Goal: Transaction & Acquisition: Purchase product/service

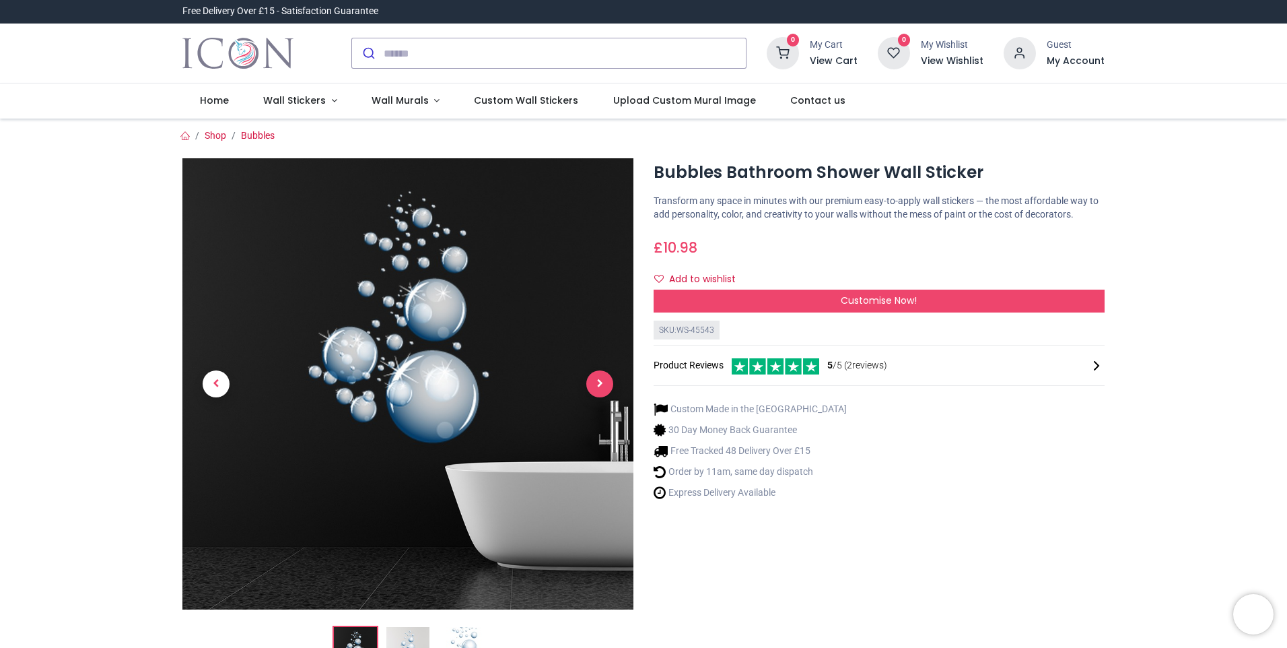
click at [592, 381] on span "Next" at bounding box center [599, 383] width 27 height 27
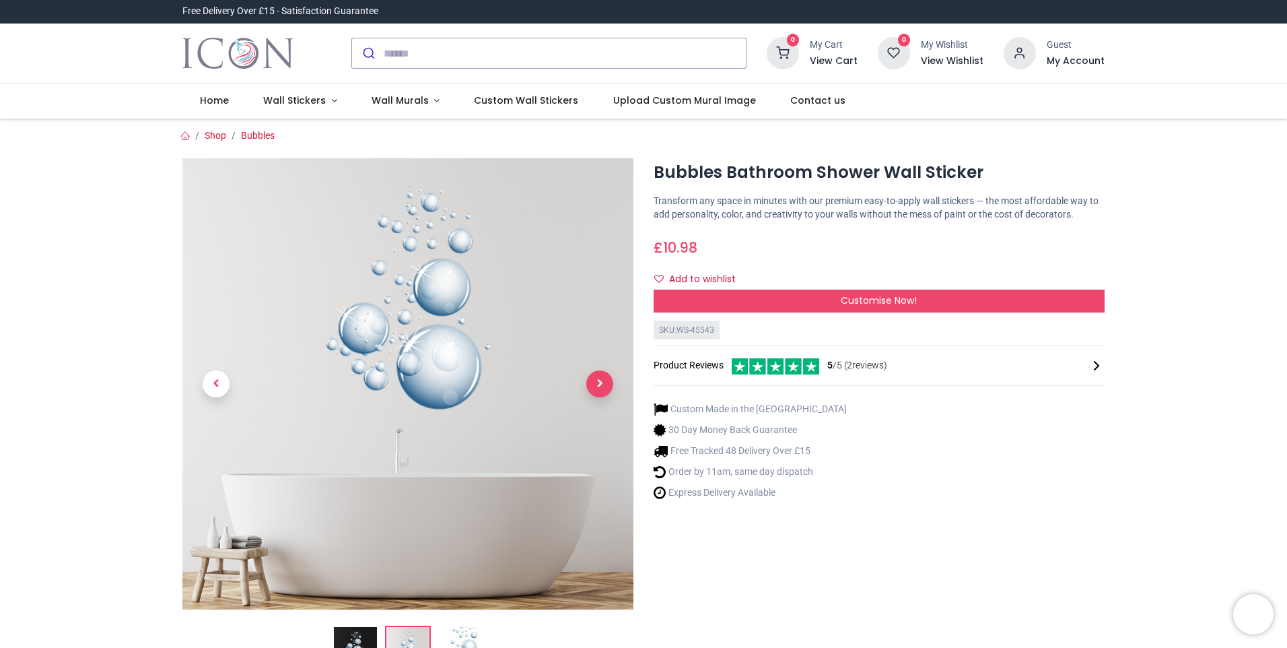
click at [592, 381] on span "Next" at bounding box center [599, 383] width 27 height 27
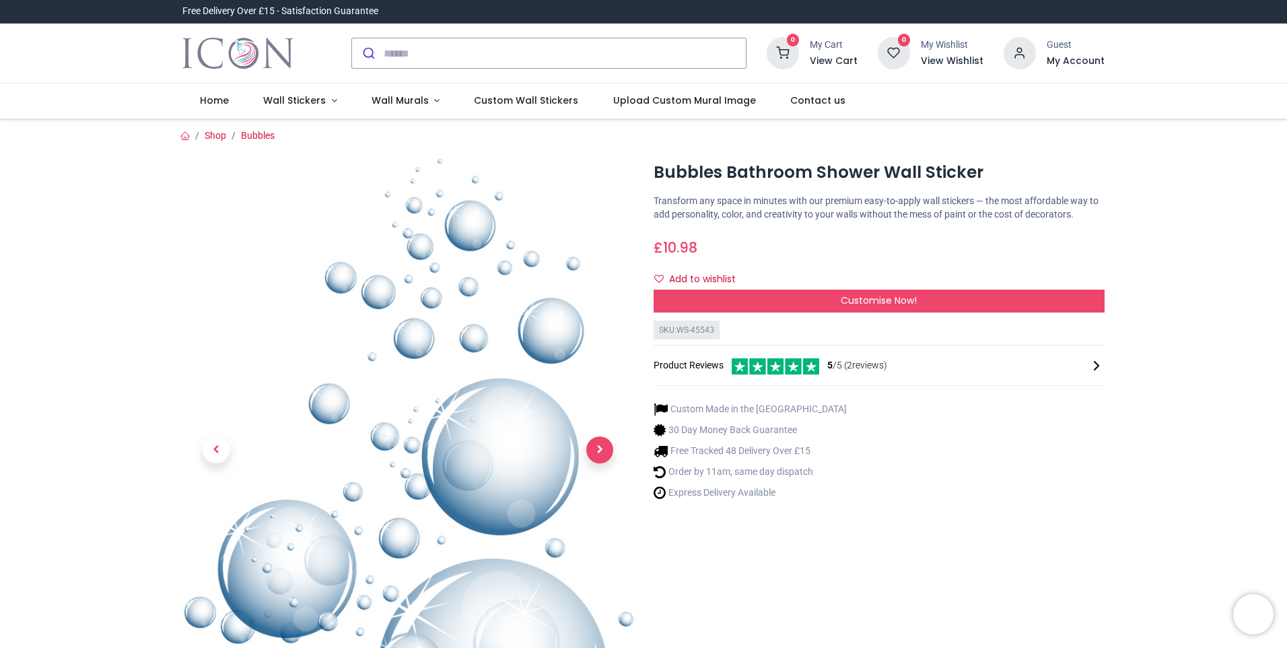
click at [592, 381] on link at bounding box center [599, 450] width 67 height 408
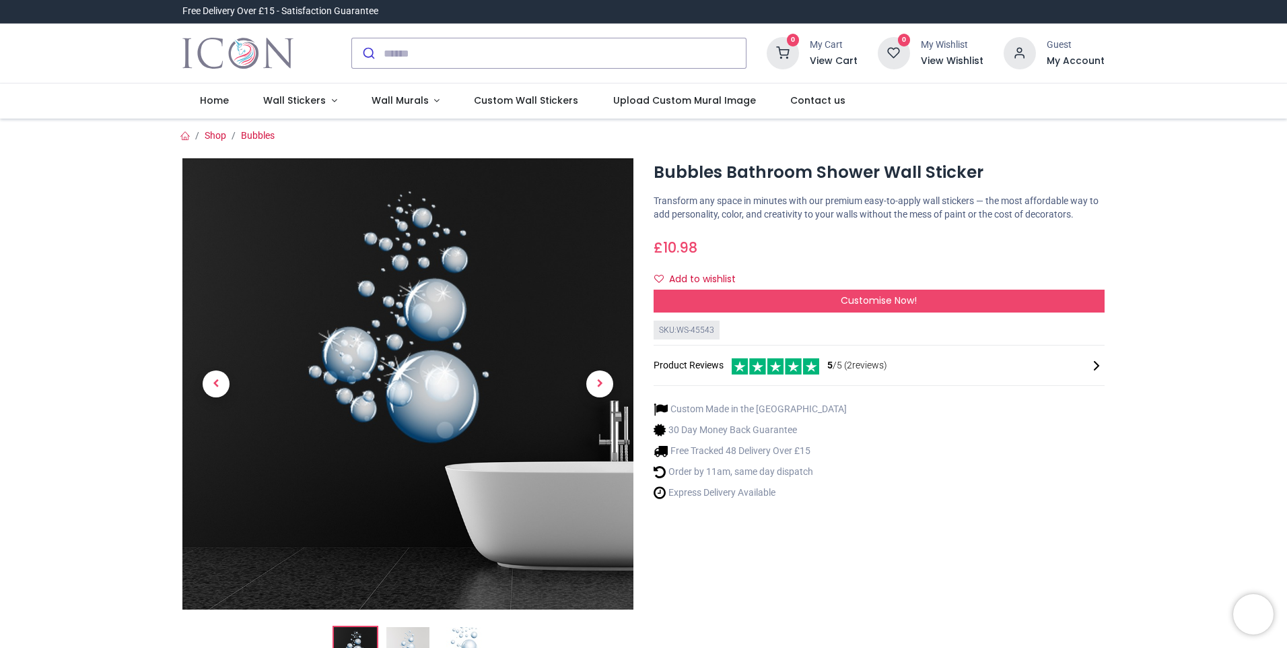
click at [857, 363] on span "5 /5 ( 2 reviews)" at bounding box center [857, 365] width 60 height 13
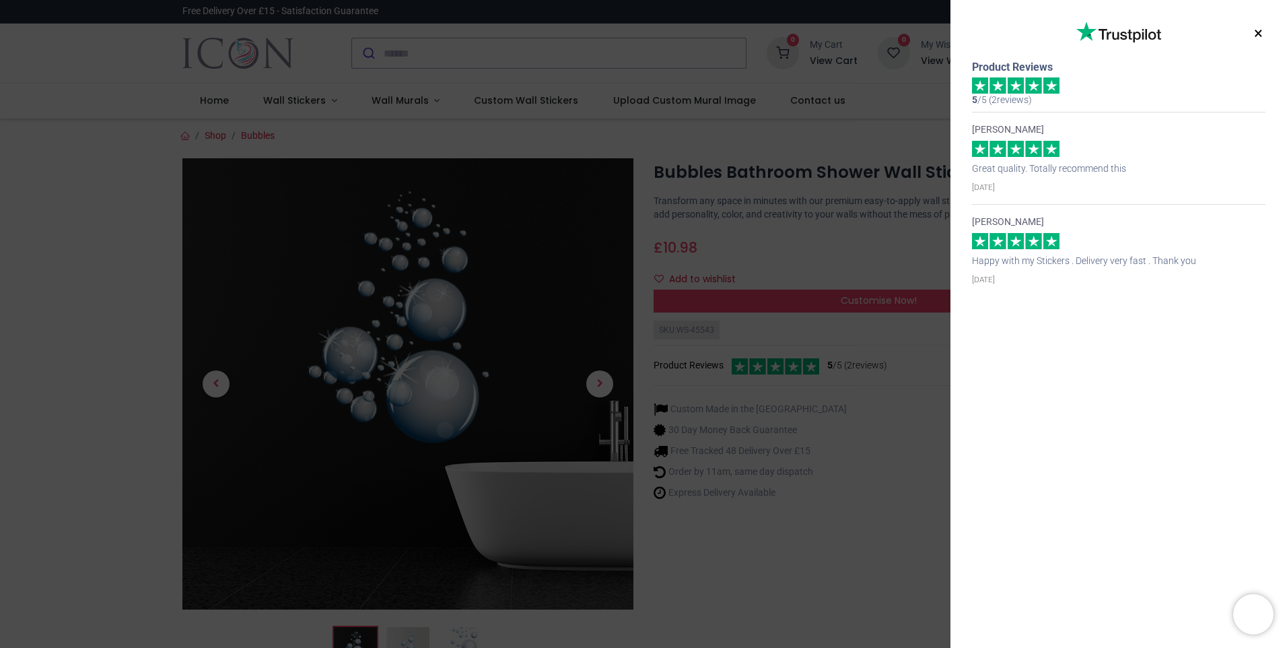
click at [1259, 36] on button "×" at bounding box center [1258, 34] width 17 height 24
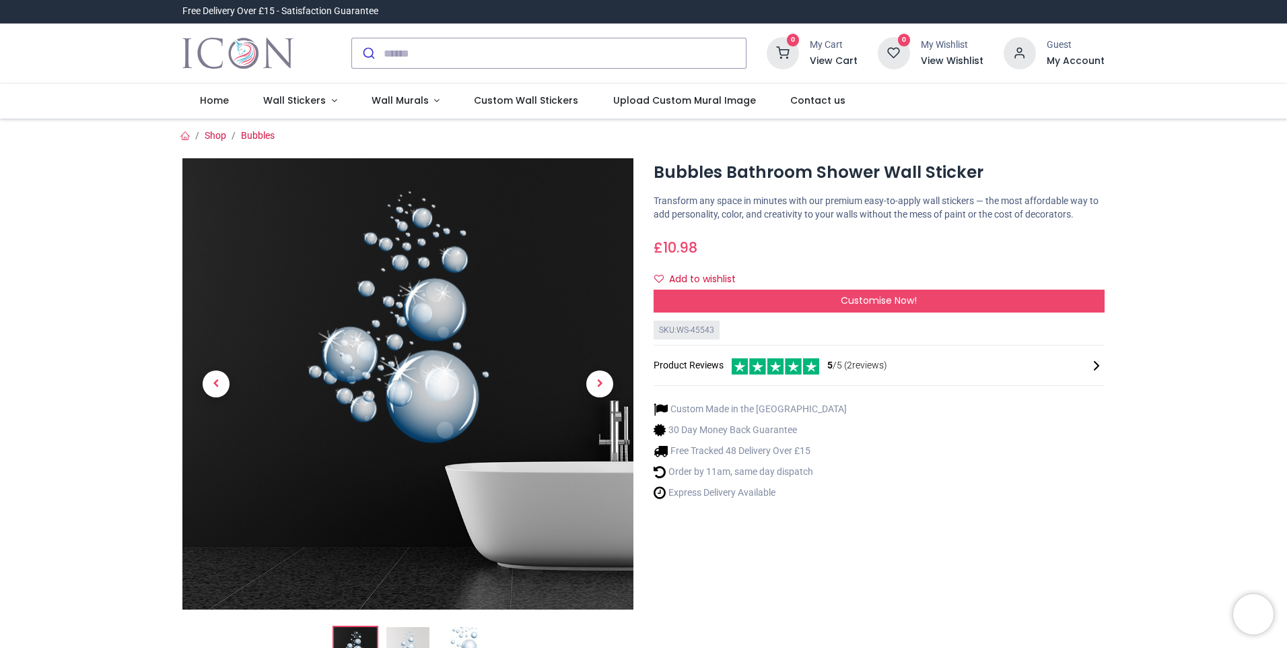
click at [408, 393] on img at bounding box center [407, 383] width 451 height 451
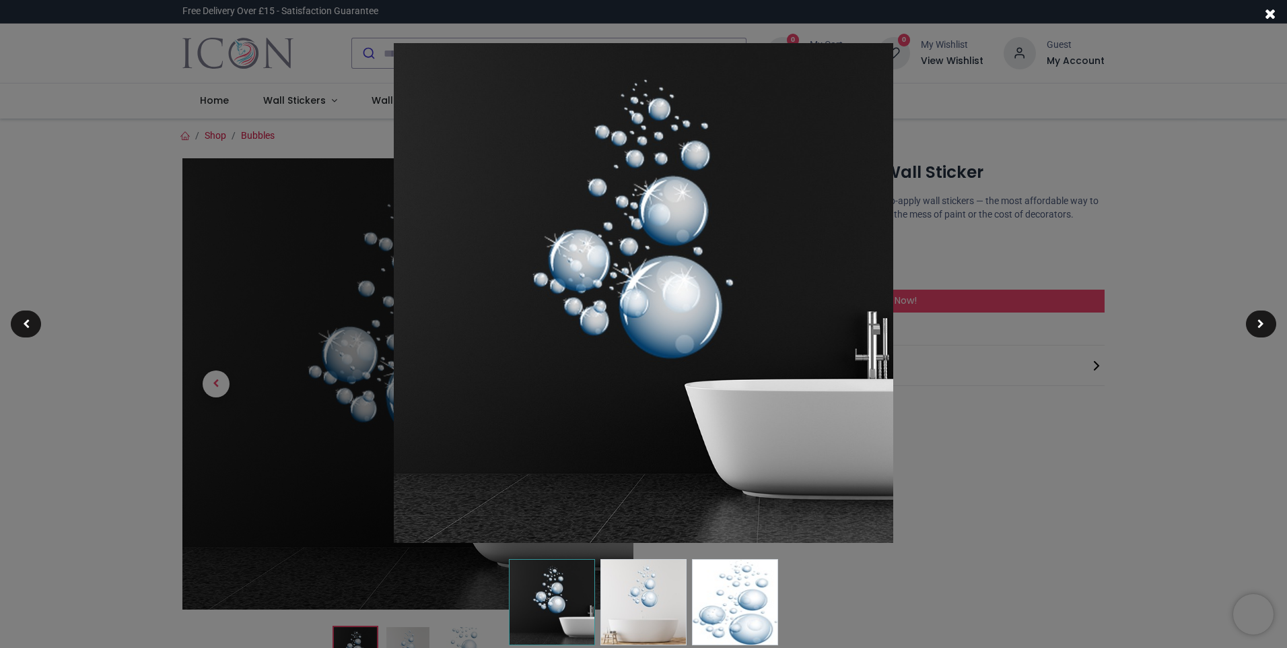
click at [666, 625] on img at bounding box center [643, 602] width 86 height 86
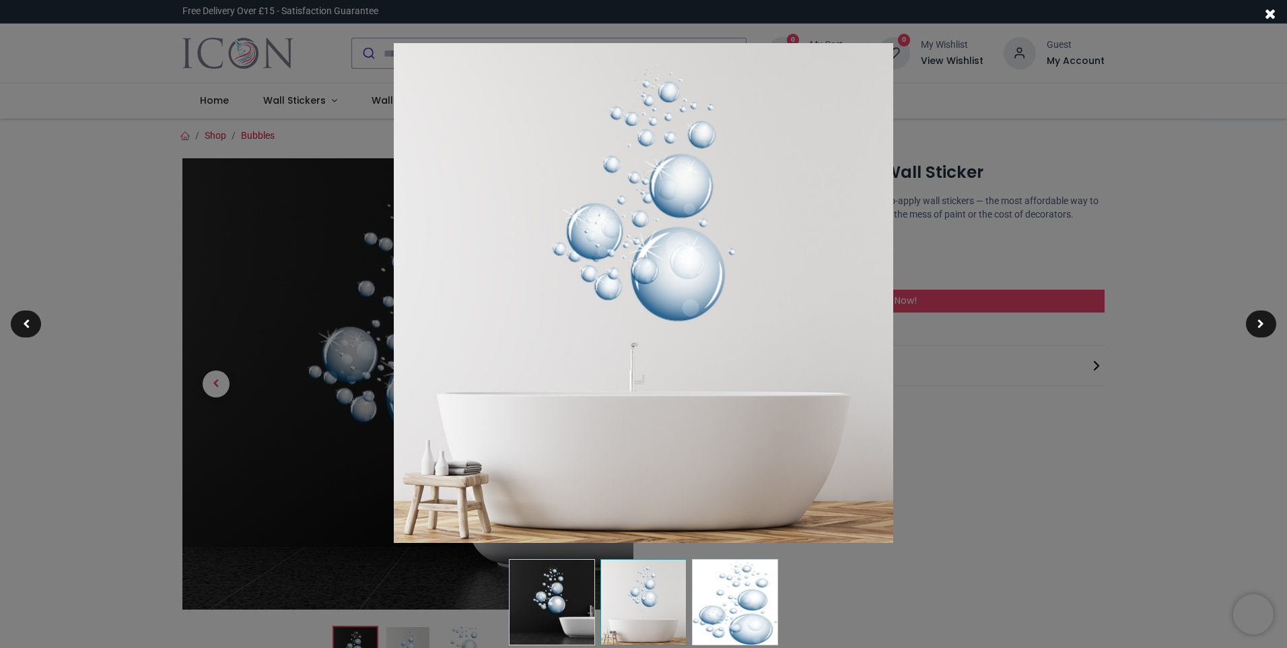
click at [732, 610] on img at bounding box center [735, 602] width 86 height 86
click at [1275, 10] on span at bounding box center [1270, 14] width 11 height 14
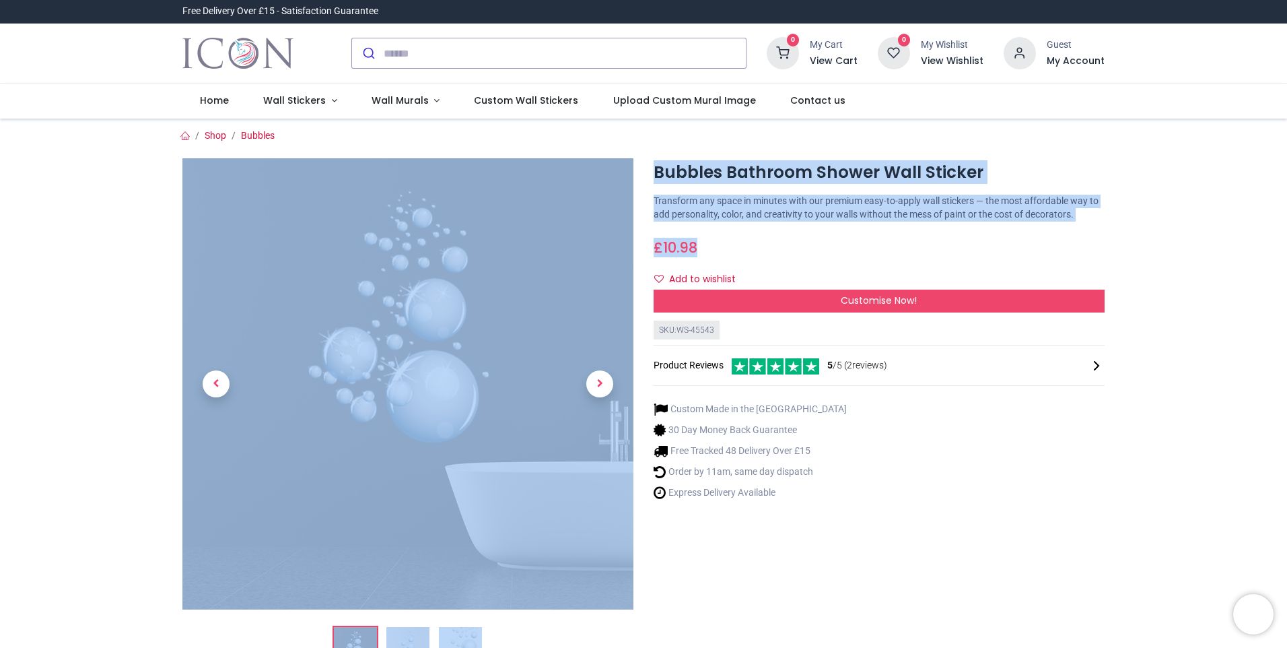
drag, startPoint x: 1283, startPoint y: 142, endPoint x: 1289, endPoint y: 236, distance: 93.8
click at [1286, 236] on html "Login • Register Home Wall Stickers" at bounding box center [643, 324] width 1287 height 648
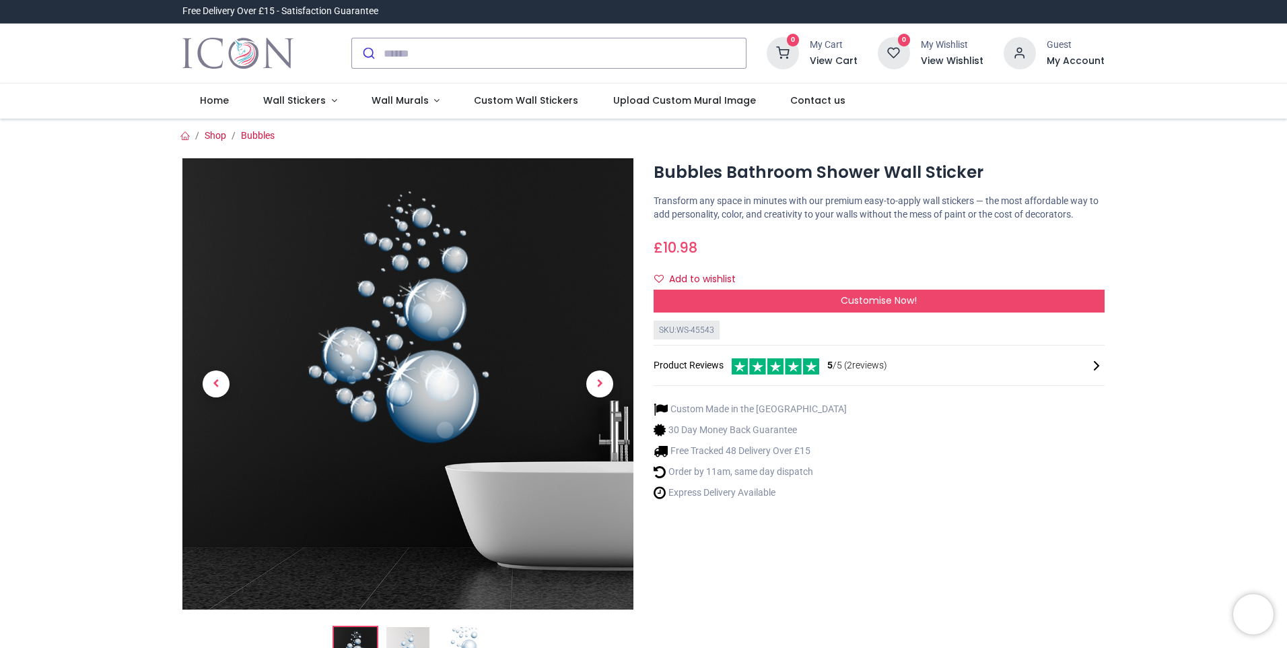
drag, startPoint x: 1289, startPoint y: 236, endPoint x: 1206, endPoint y: 371, distance: 159.0
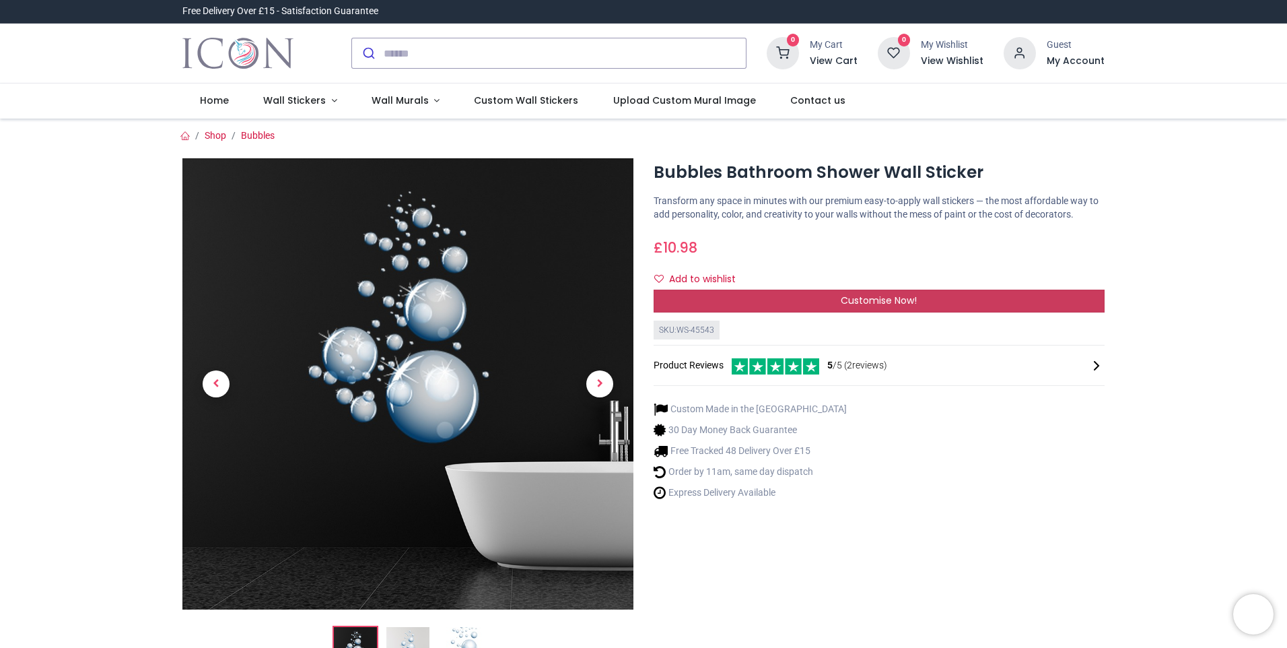
click at [821, 301] on div "Customise Now!" at bounding box center [879, 300] width 451 height 23
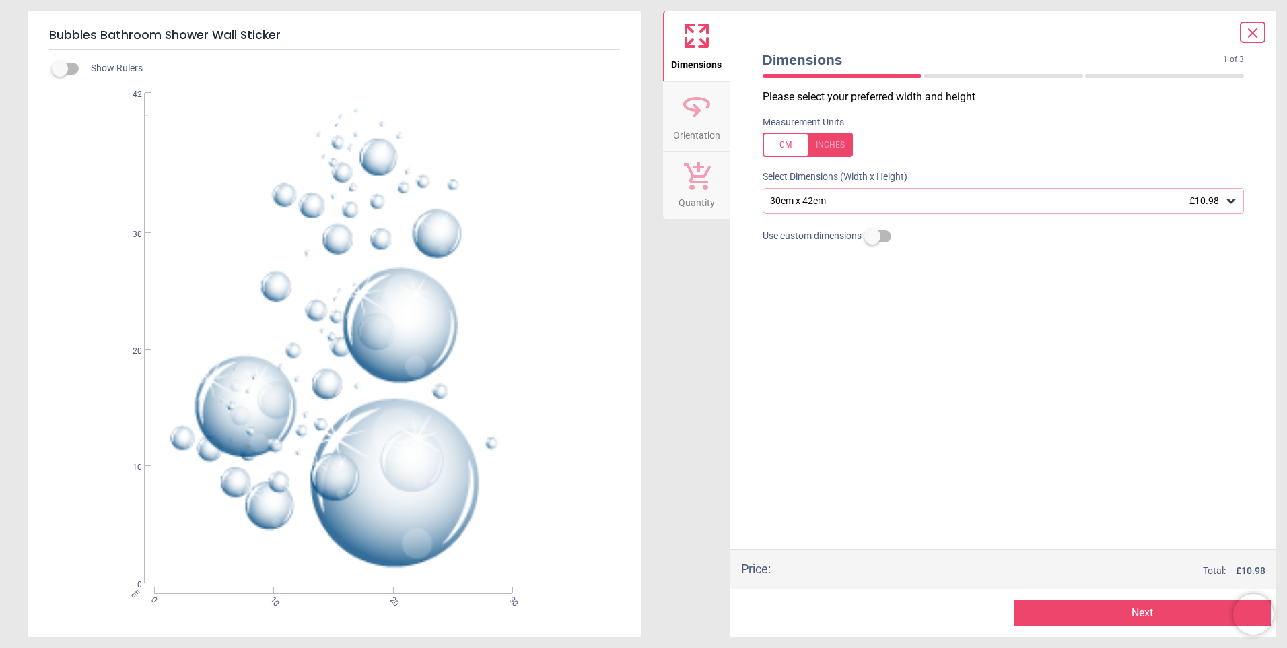
click at [821, 301] on div "Please select your preferred width and height Measurement Units Select Dimensio…" at bounding box center [1003, 319] width 503 height 459
click at [1232, 203] on icon at bounding box center [1231, 201] width 8 height 5
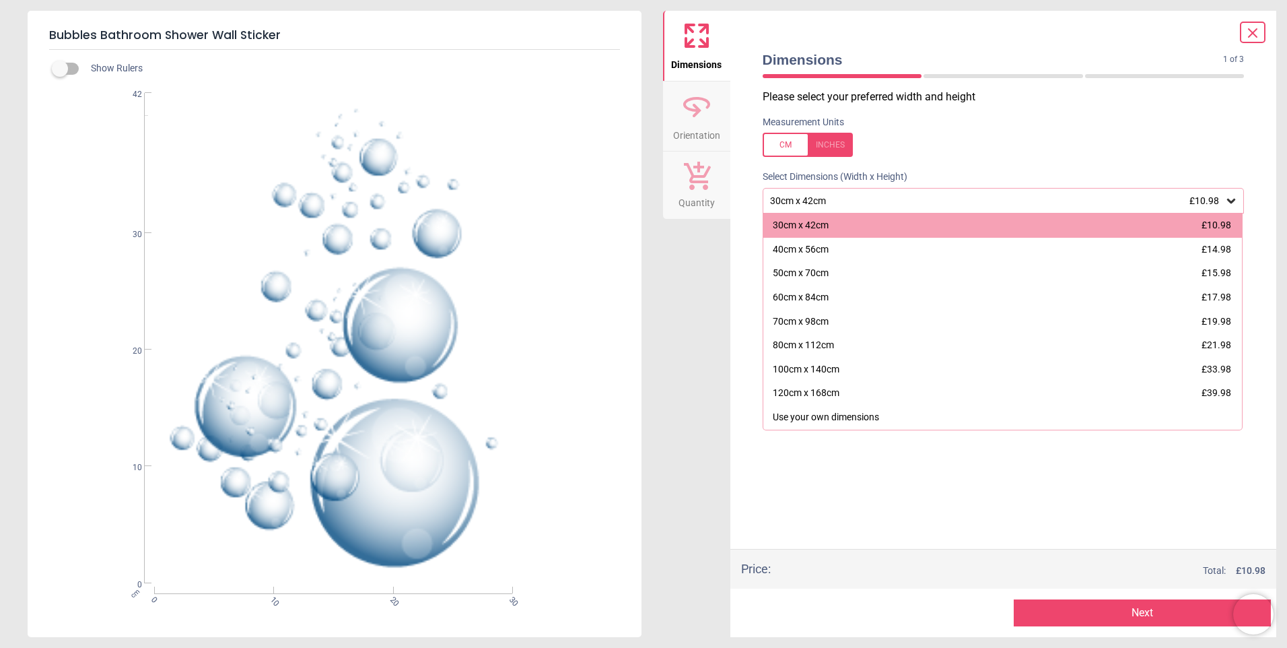
click at [1251, 28] on icon at bounding box center [1253, 33] width 16 height 16
